Goal: Task Accomplishment & Management: Complete application form

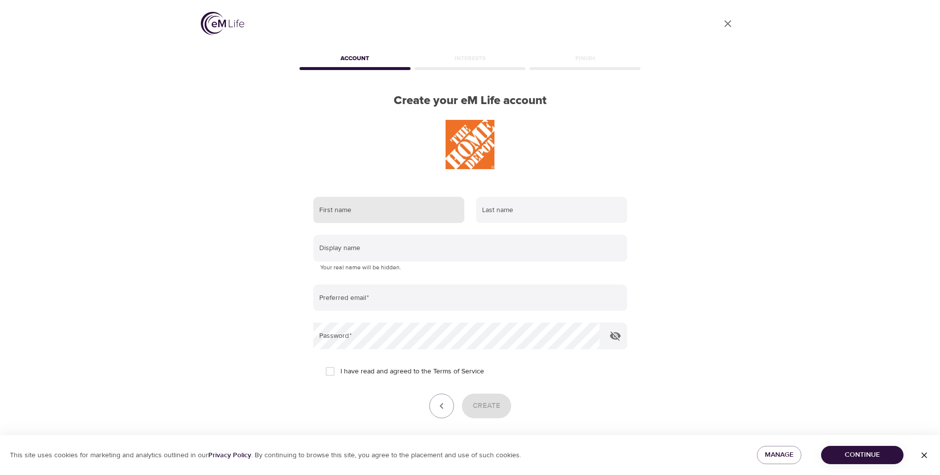
click at [377, 198] on input "text" at bounding box center [388, 210] width 151 height 27
type input "Ashley"
click at [512, 215] on input "text" at bounding box center [551, 210] width 151 height 27
type input "Rainwater"
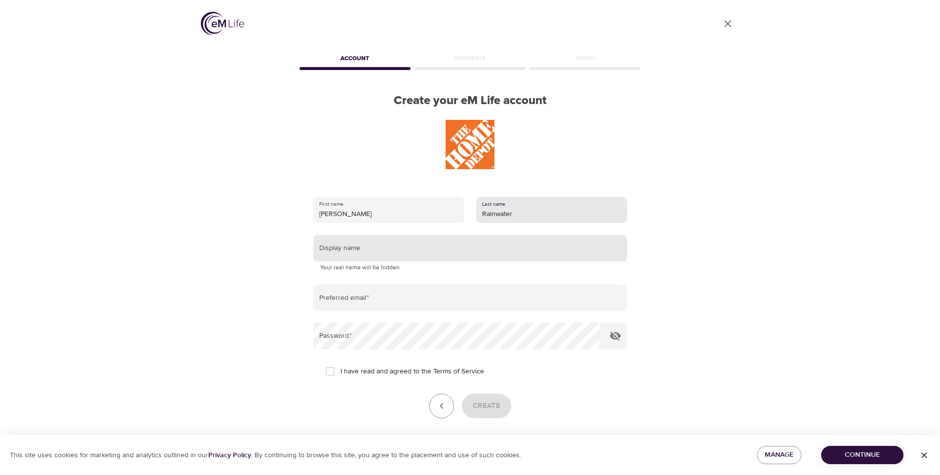
click at [395, 251] on input "text" at bounding box center [470, 248] width 314 height 27
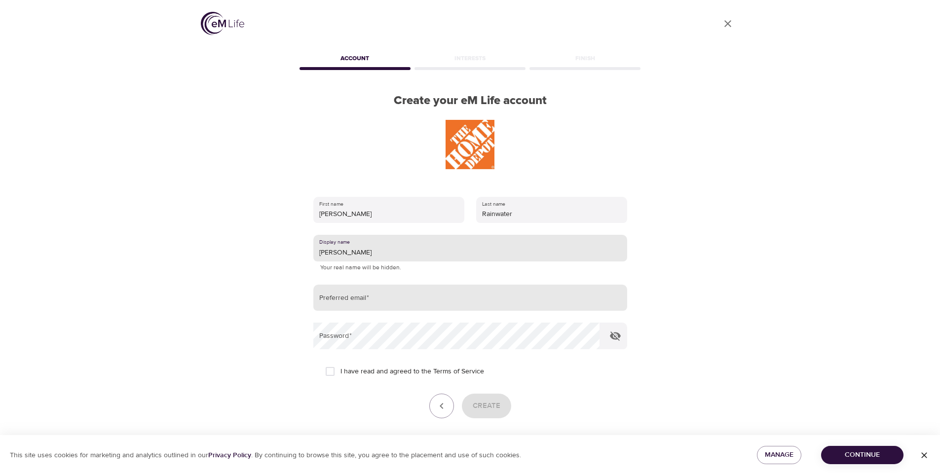
type input "Wendy"
click at [358, 299] on input "email" at bounding box center [470, 298] width 314 height 27
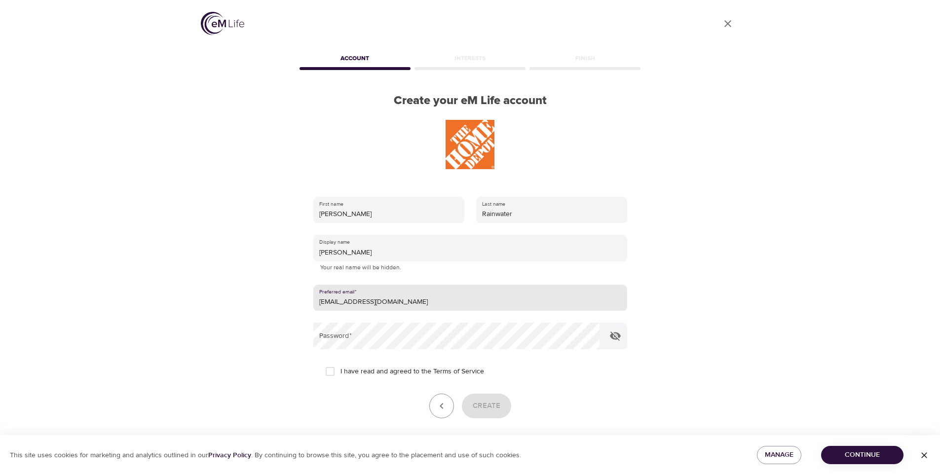
type input "sonicrain2002@gmail.com"
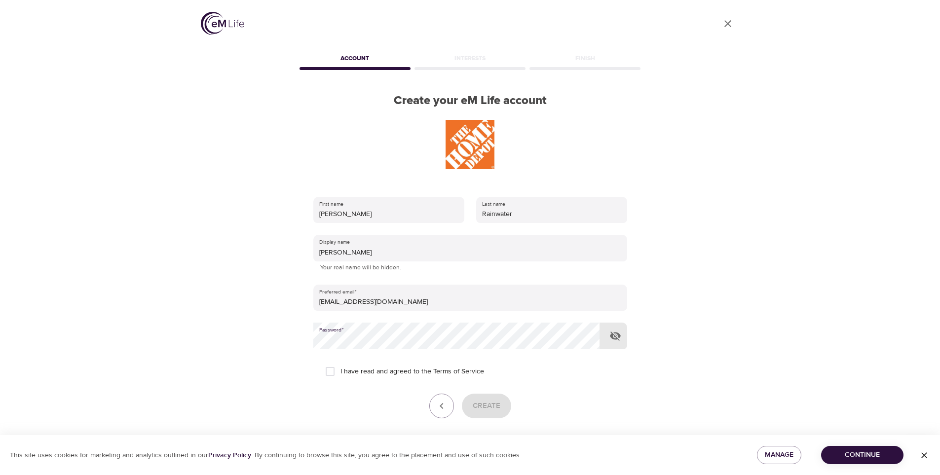
click at [328, 378] on input "I have read and agreed to the Terms of Service" at bounding box center [330, 371] width 21 height 21
checkbox input "true"
click at [495, 416] on button "Create" at bounding box center [486, 406] width 49 height 25
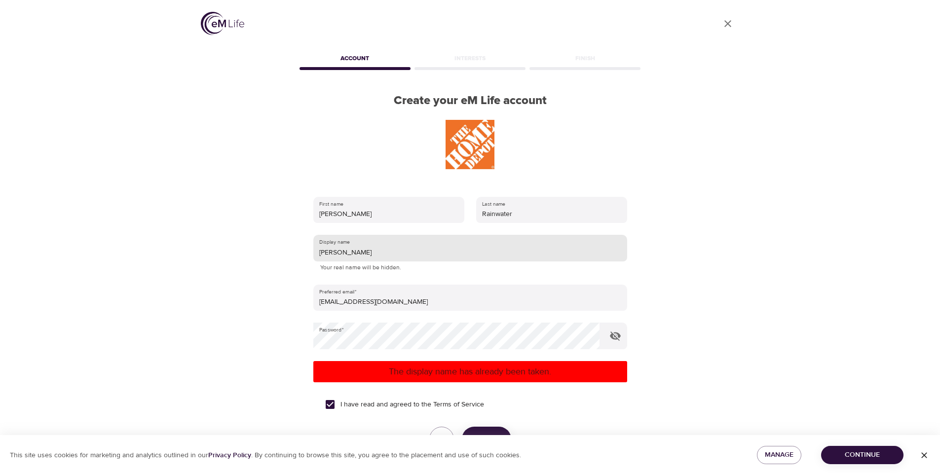
click at [363, 255] on input "Wendy" at bounding box center [470, 248] width 314 height 27
type input "W"
type input "A"
type input "Wendy754"
click at [484, 429] on button "Create" at bounding box center [486, 439] width 49 height 25
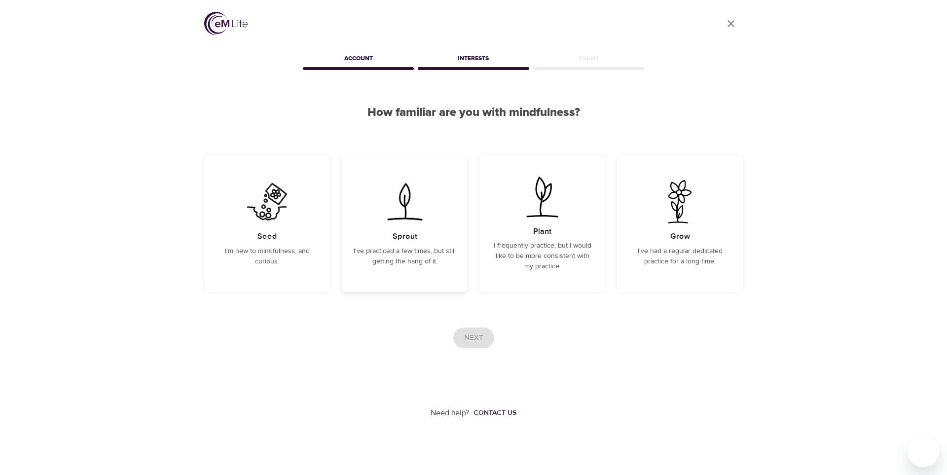
click at [430, 208] on div "Sprout I've practiced a few times, but still getting the hang of it." at bounding box center [405, 223] width 126 height 137
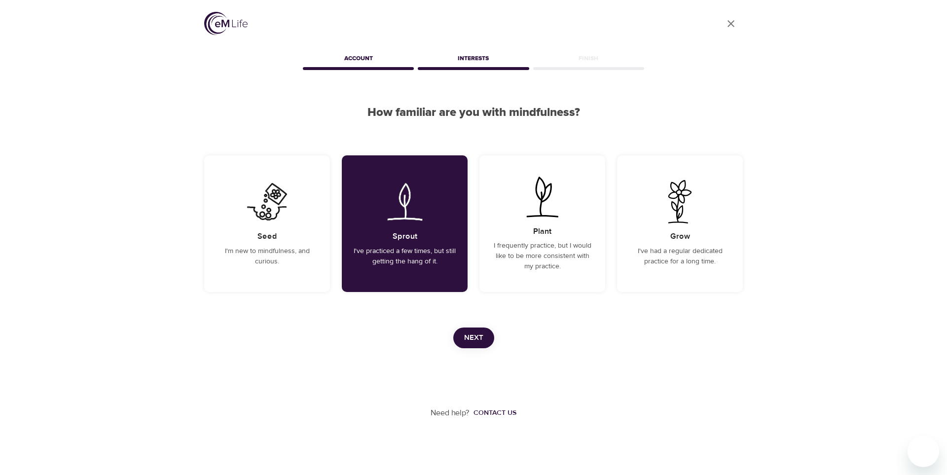
click at [488, 343] on button "Next" at bounding box center [473, 338] width 41 height 21
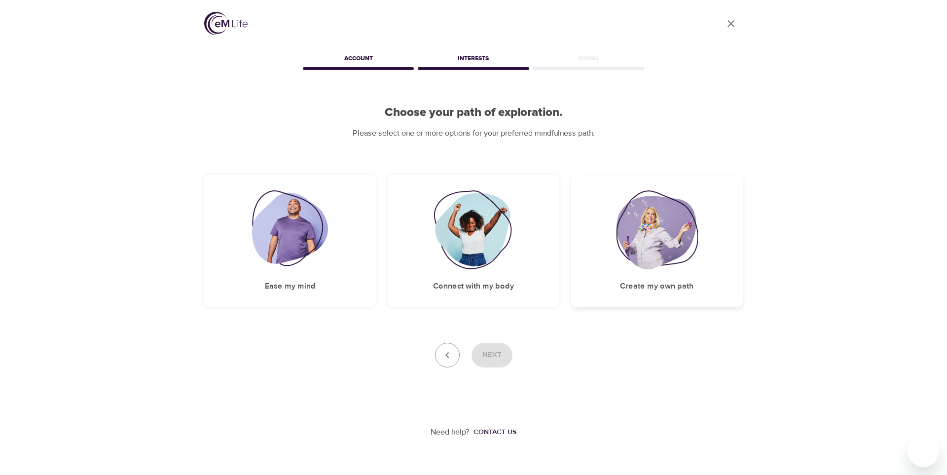
click at [678, 235] on img at bounding box center [657, 229] width 82 height 79
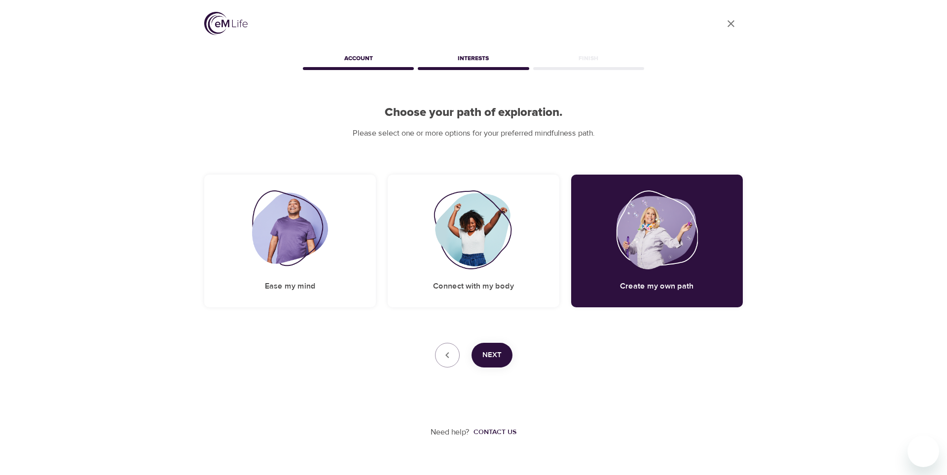
click at [504, 355] on button "Next" at bounding box center [492, 355] width 41 height 25
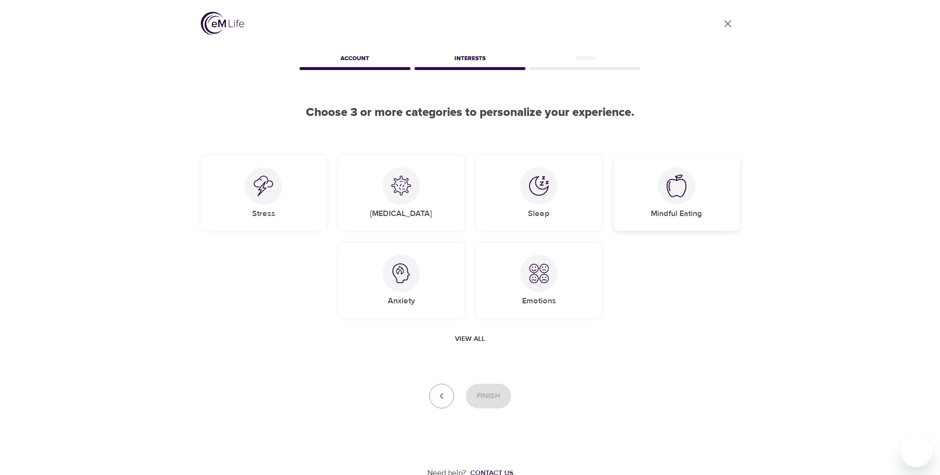
click at [665, 211] on h5 "Mindful Eating" at bounding box center [676, 214] width 51 height 10
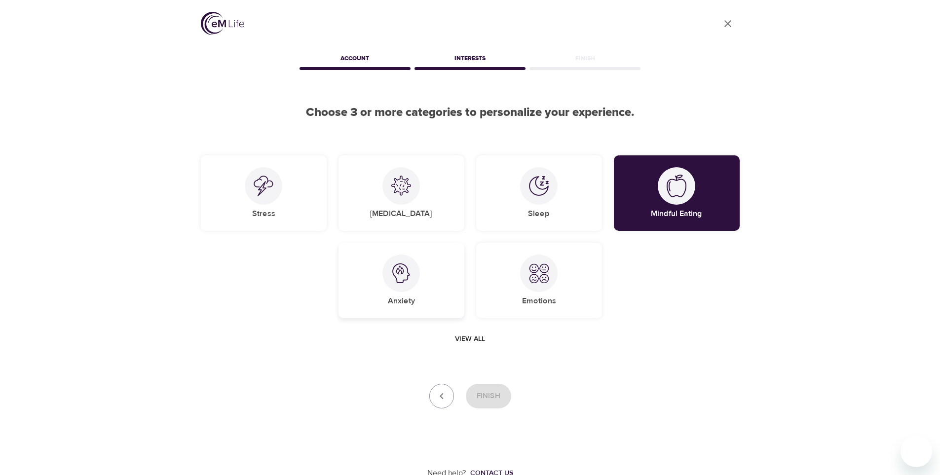
click at [404, 283] on img at bounding box center [401, 274] width 20 height 20
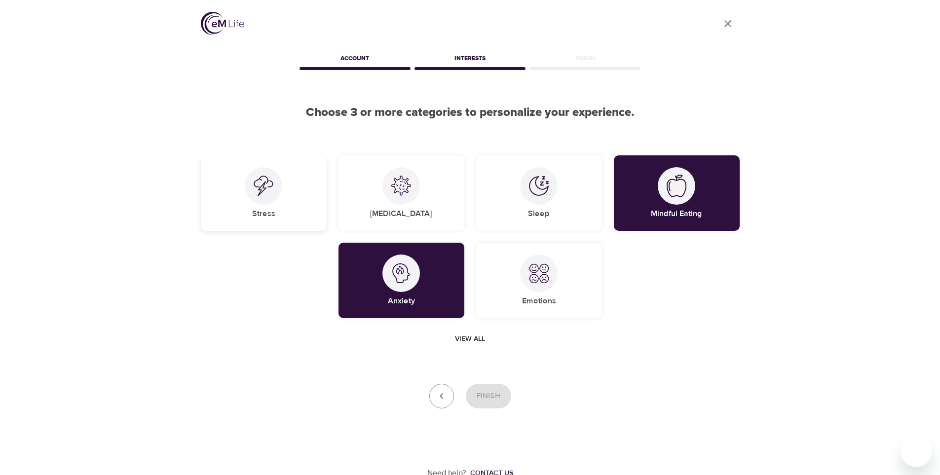
click at [272, 198] on div at bounding box center [264, 186] width 38 height 38
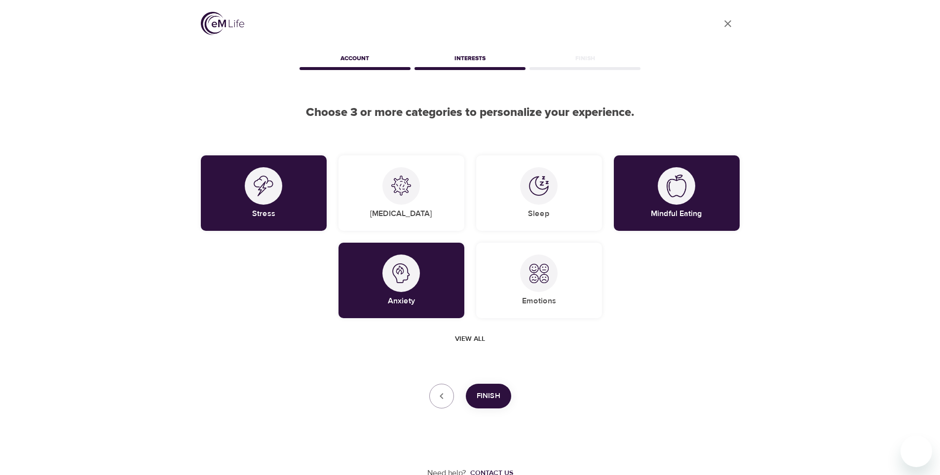
click at [483, 393] on span "Finish" at bounding box center [489, 396] width 24 height 13
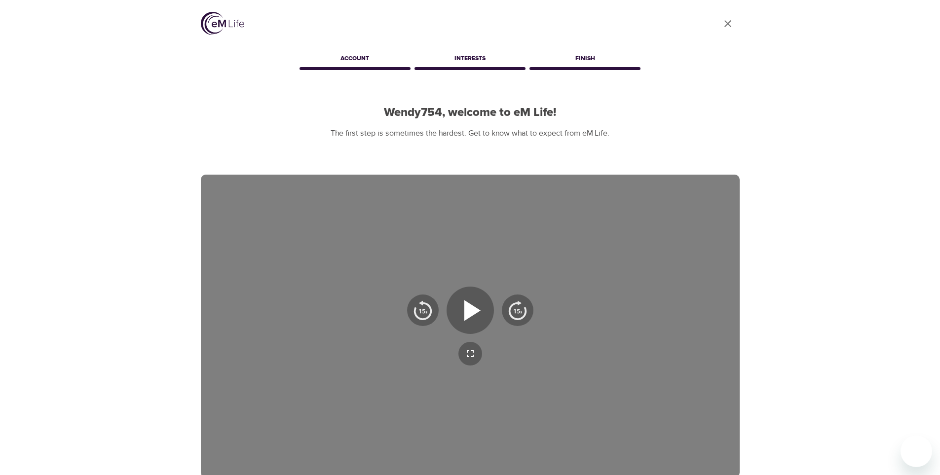
click at [459, 50] on div "Interests" at bounding box center [470, 60] width 115 height 20
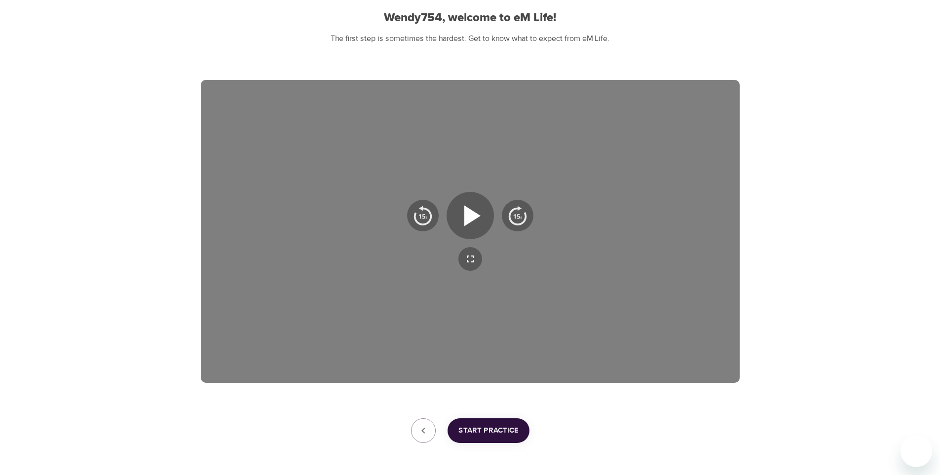
scroll to position [101, 0]
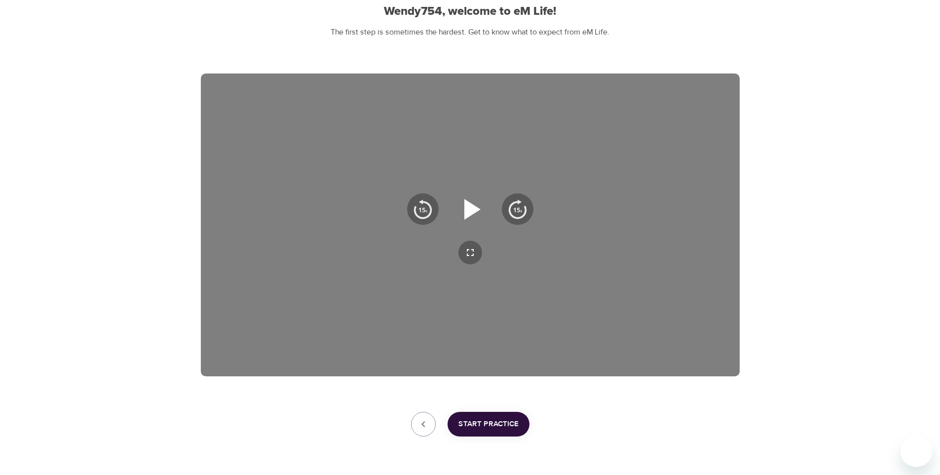
click at [460, 202] on icon "button" at bounding box center [471, 209] width 36 height 36
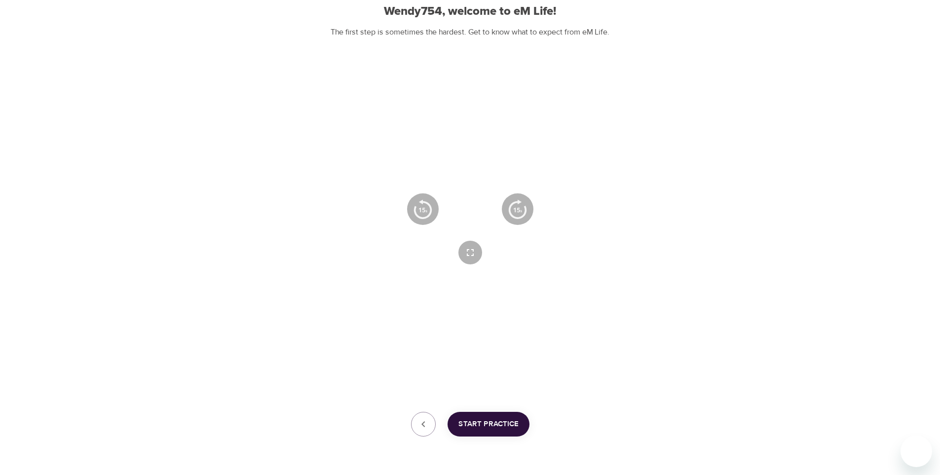
click at [664, 278] on div at bounding box center [470, 225] width 539 height 303
click at [467, 252] on icon "button" at bounding box center [470, 253] width 12 height 12
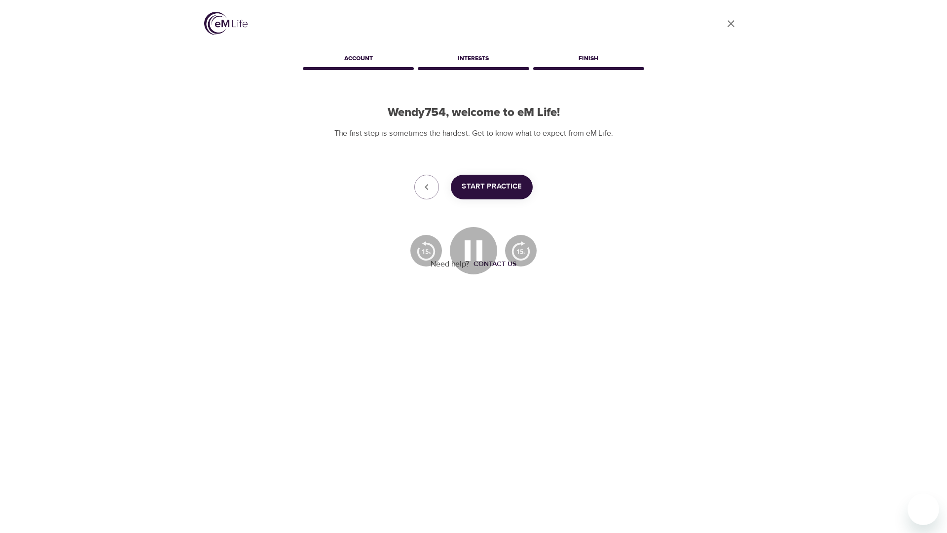
click at [462, 282] on button "button" at bounding box center [474, 294] width 24 height 24
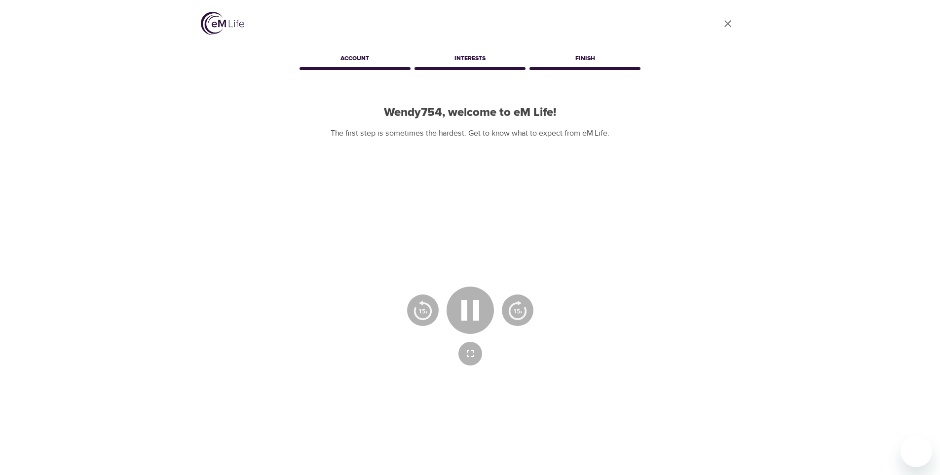
click at [449, 246] on div at bounding box center [470, 326] width 539 height 303
click at [471, 306] on icon "button" at bounding box center [471, 311] width 36 height 36
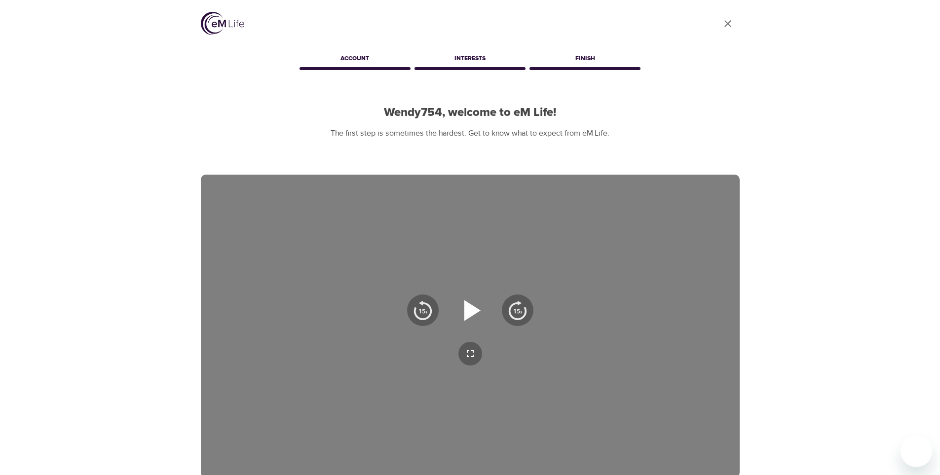
click at [480, 312] on icon "button" at bounding box center [471, 311] width 36 height 36
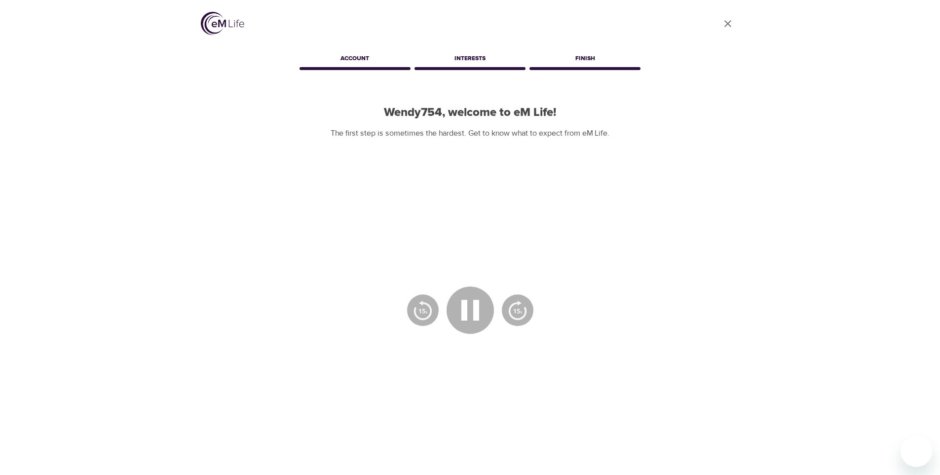
click at [475, 352] on icon "button" at bounding box center [470, 354] width 12 height 12
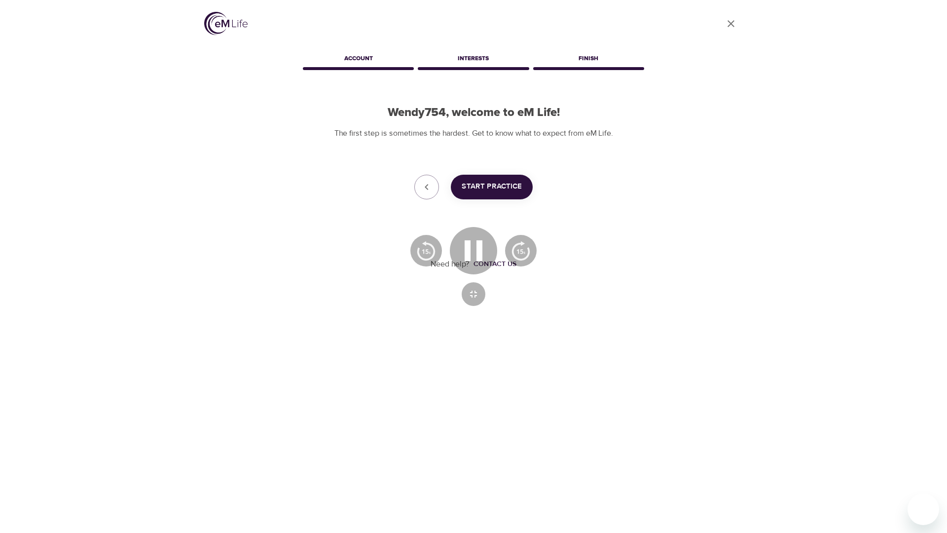
click at [784, 435] on div at bounding box center [473, 266] width 947 height 533
click at [900, 475] on div at bounding box center [473, 266] width 947 height 533
click at [907, 475] on div at bounding box center [473, 266] width 947 height 533
click at [466, 303] on button "button" at bounding box center [474, 294] width 24 height 24
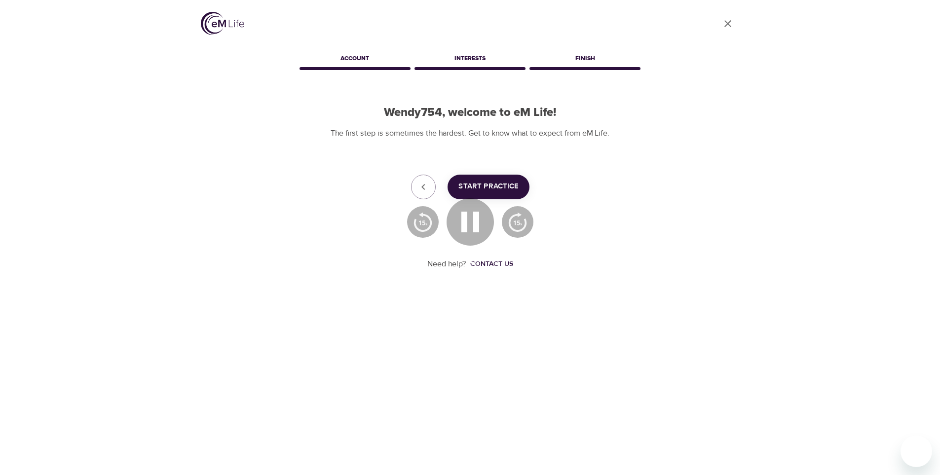
scroll to position [133, 0]
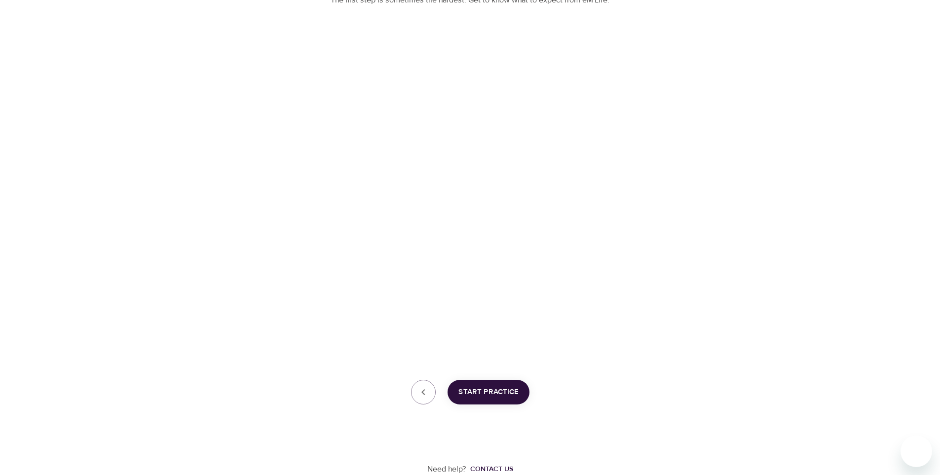
click at [493, 393] on span "Start Practice" at bounding box center [488, 392] width 60 height 13
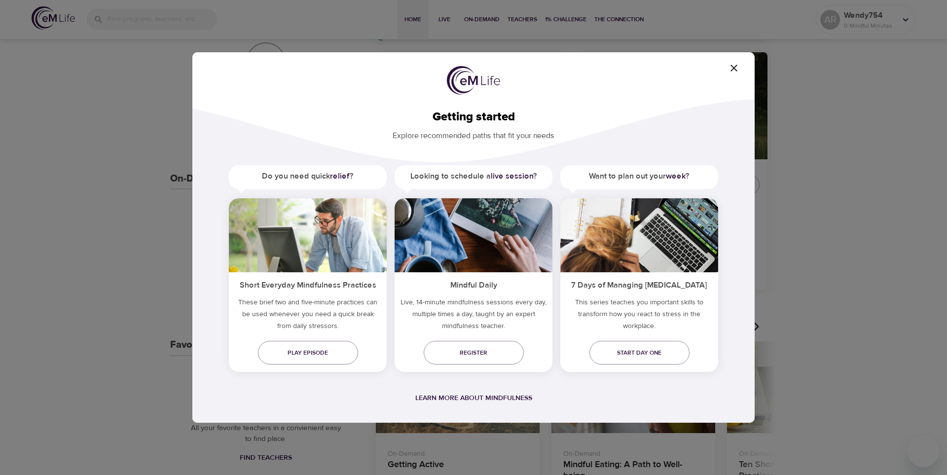
click at [744, 67] on span "button" at bounding box center [734, 68] width 24 height 12
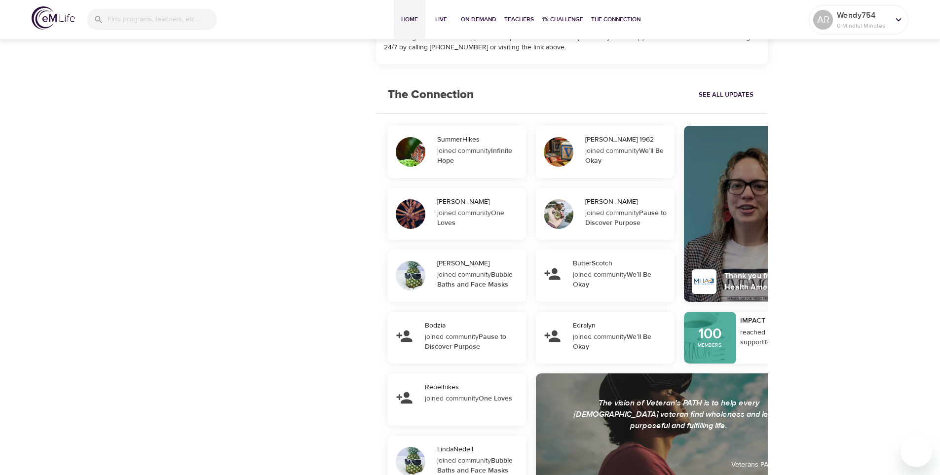
scroll to position [894, 0]
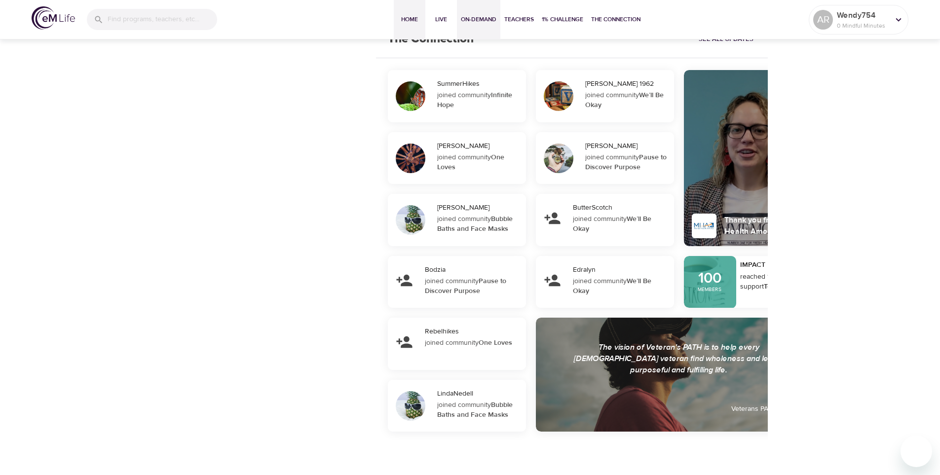
click at [479, 27] on button "On-Demand" at bounding box center [478, 19] width 43 height 39
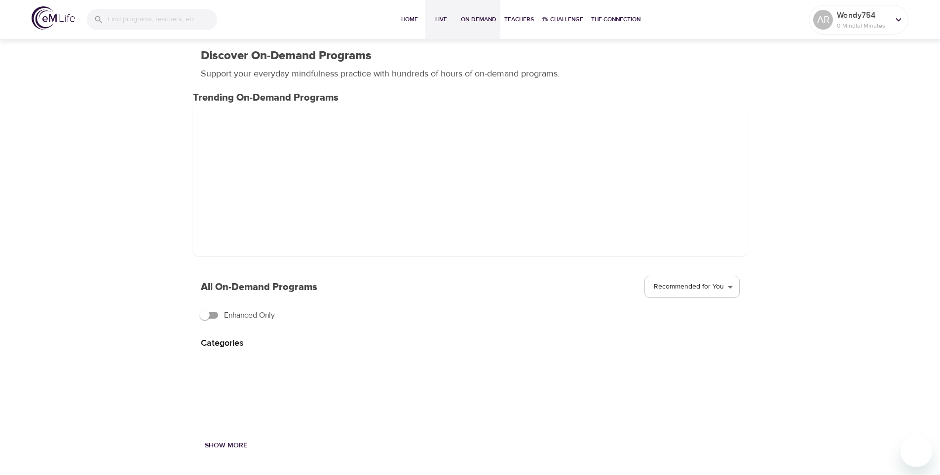
click at [443, 19] on span "Live" at bounding box center [441, 19] width 24 height 10
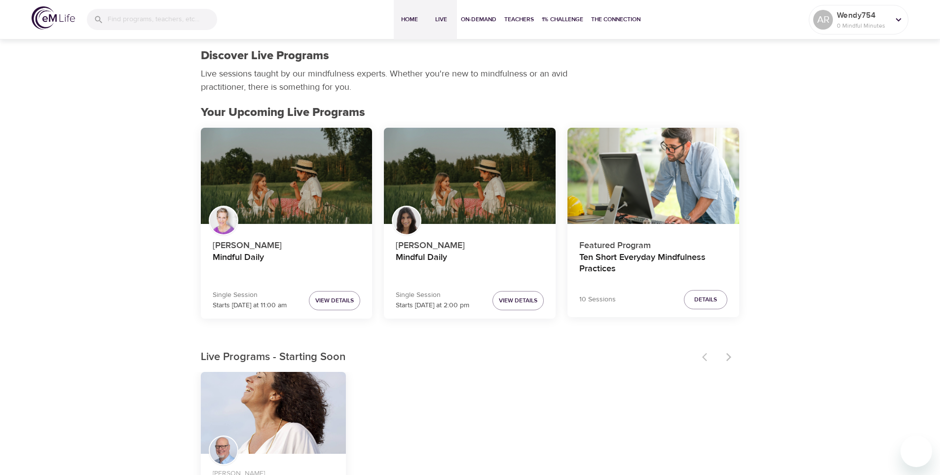
click at [411, 25] on button "Home" at bounding box center [410, 19] width 32 height 39
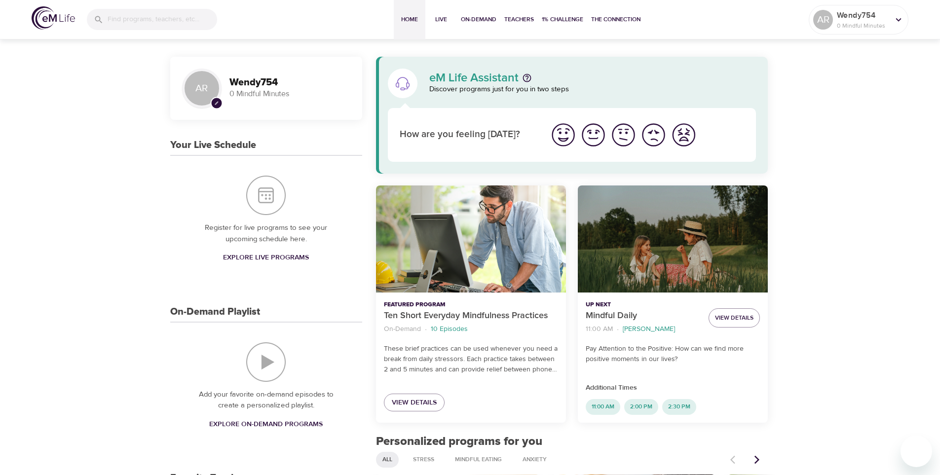
click at [599, 133] on img "I'm feeling good" at bounding box center [593, 134] width 27 height 27
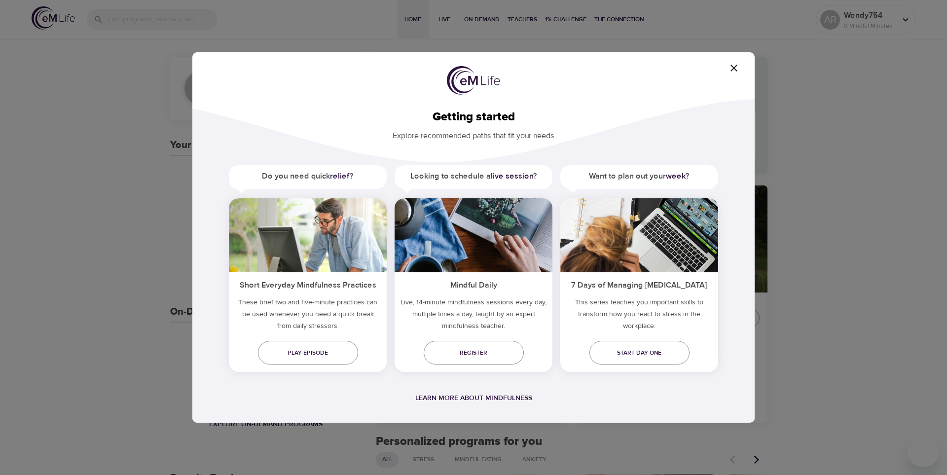
click at [734, 68] on icon "button" at bounding box center [734, 68] width 7 height 7
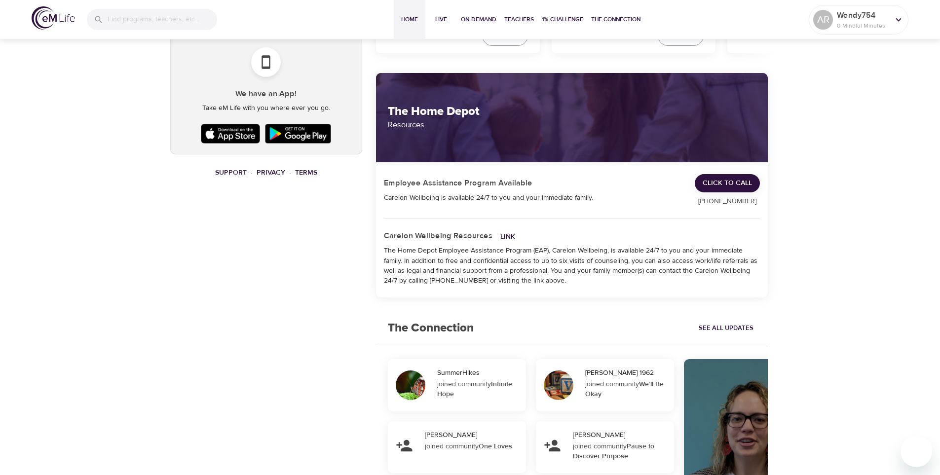
scroll to position [620, 0]
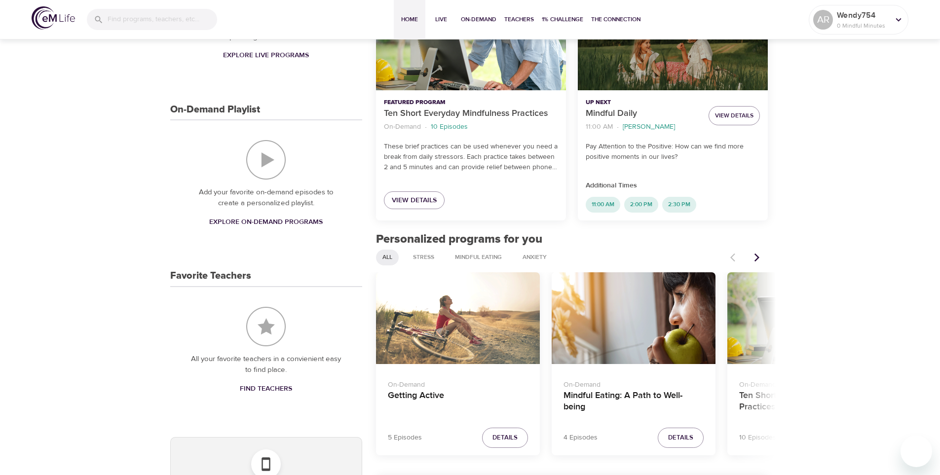
click at [438, 315] on div "Getting Active" at bounding box center [458, 318] width 164 height 92
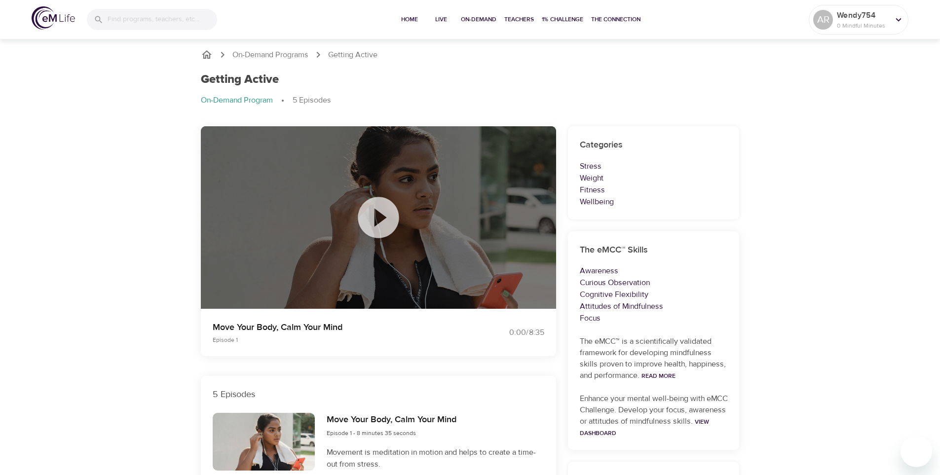
click at [358, 219] on icon at bounding box center [378, 217] width 41 height 41
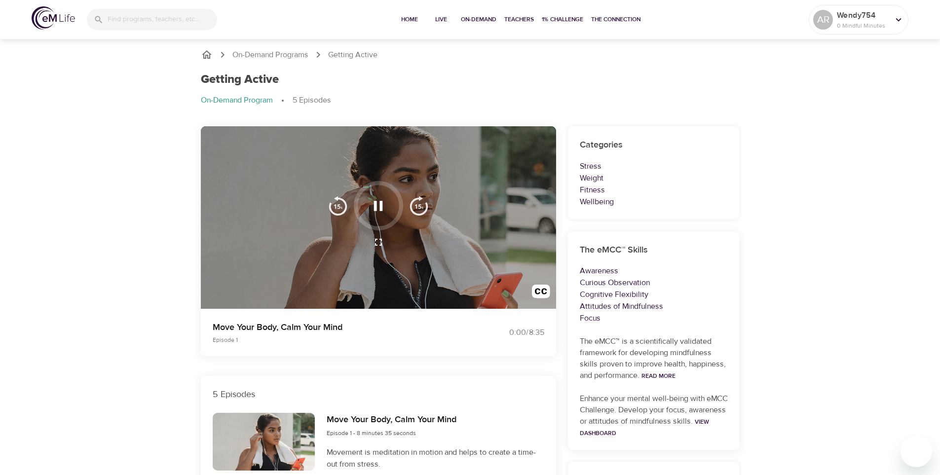
click at [378, 239] on icon "button" at bounding box center [379, 242] width 12 height 12
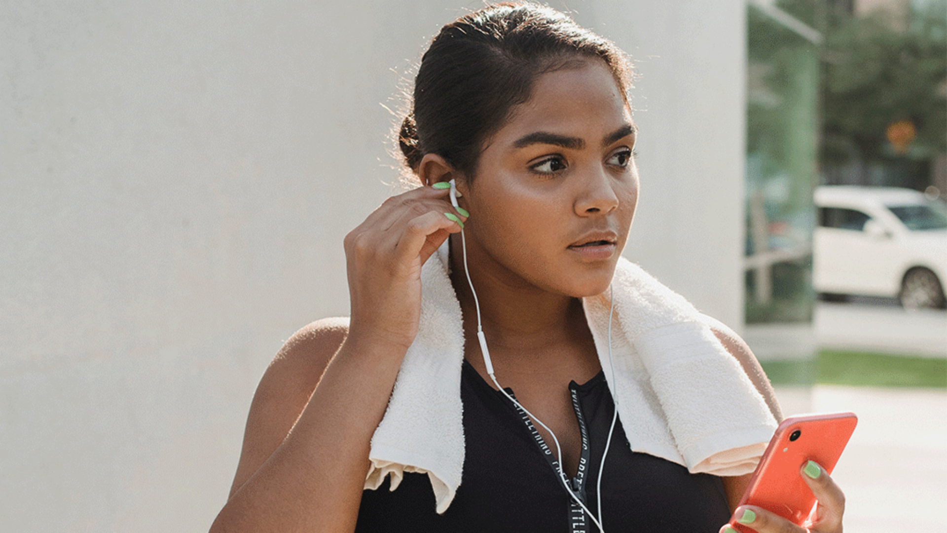
click at [471, 248] on icon "button" at bounding box center [473, 254] width 17 height 17
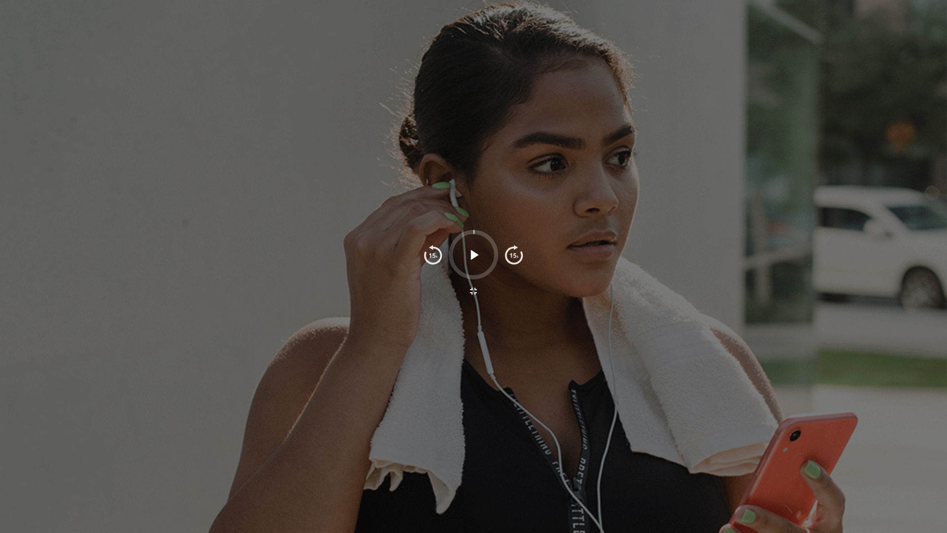
click at [474, 291] on icon "button" at bounding box center [474, 291] width 12 height 12
